Goal: Information Seeking & Learning: Learn about a topic

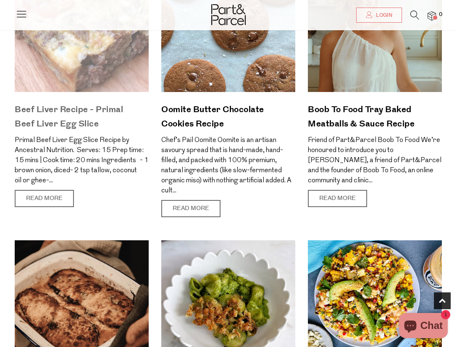
scroll to position [156, 0]
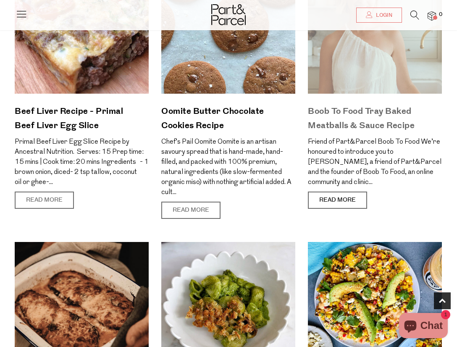
click at [344, 203] on link "Read More" at bounding box center [337, 200] width 59 height 18
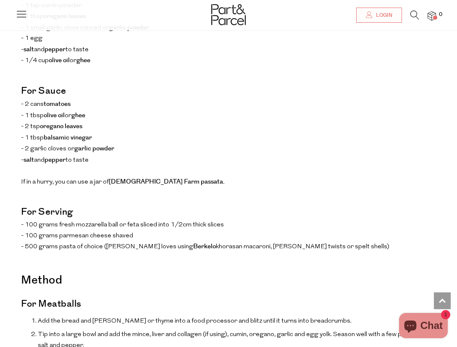
scroll to position [1006, 0]
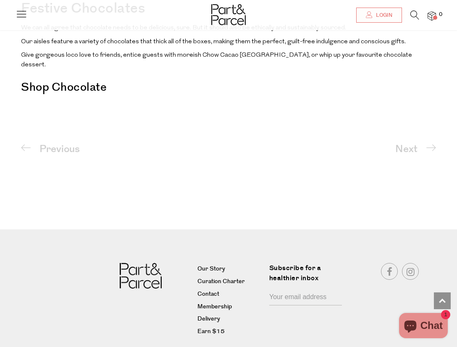
scroll to position [556, 0]
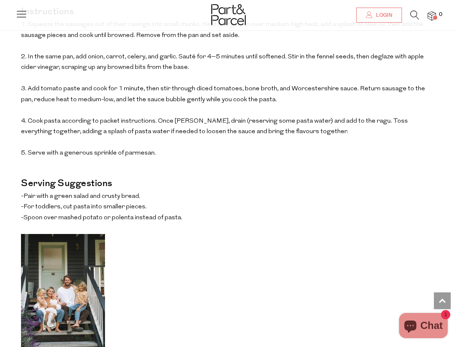
scroll to position [1319, 0]
